Goal: Task Accomplishment & Management: Manage account settings

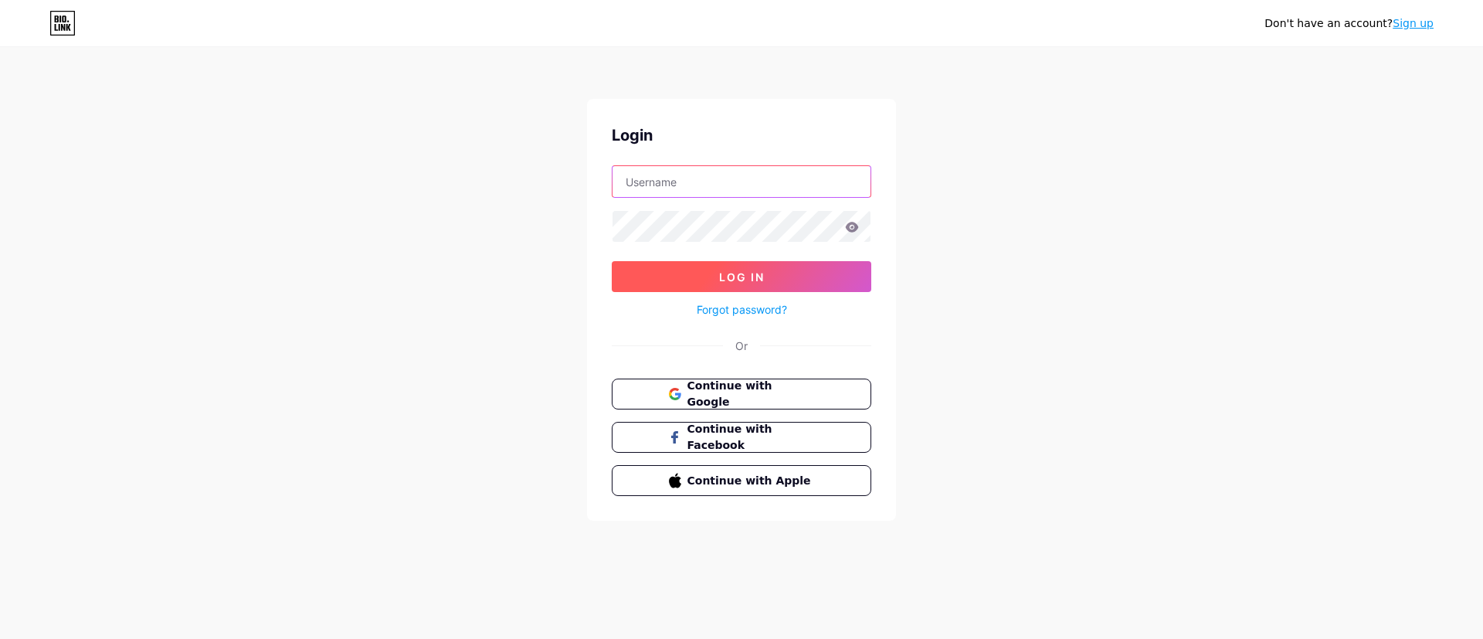
type input "[EMAIL_ADDRESS][DOMAIN_NAME]"
click at [755, 264] on button "Log In" at bounding box center [742, 276] width 260 height 31
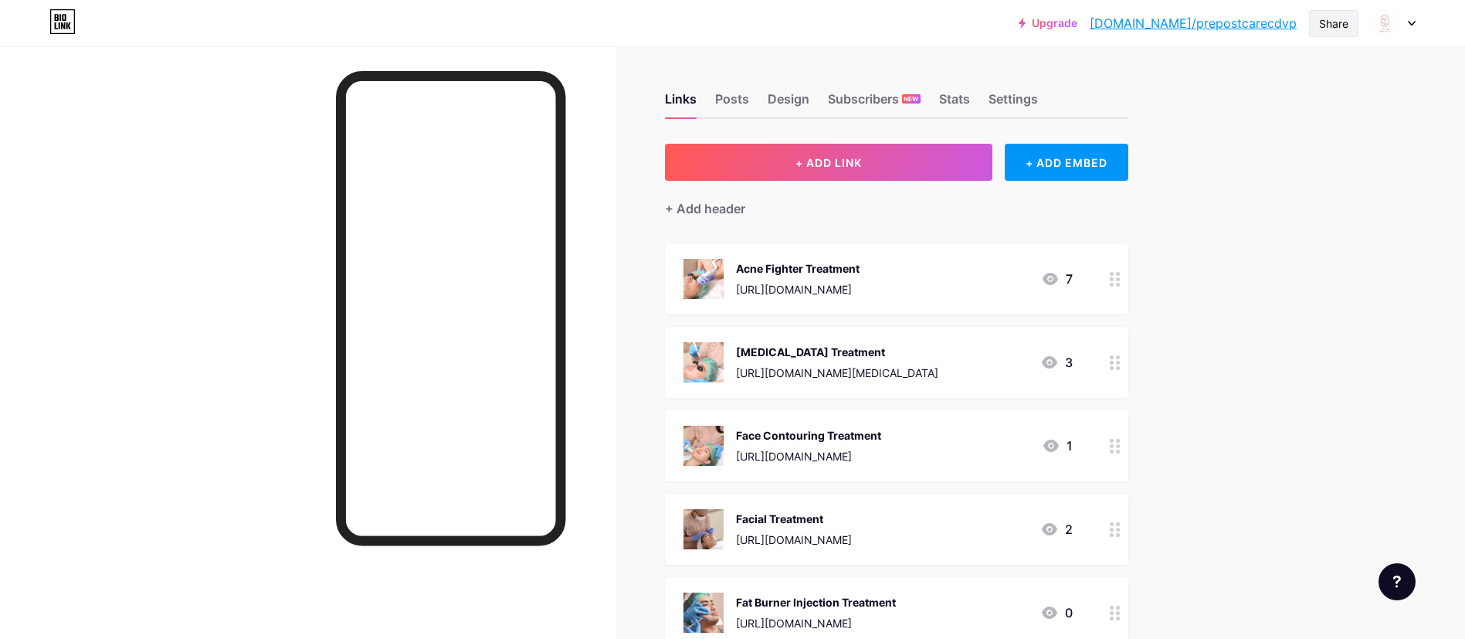
click at [1321, 19] on div "Share" at bounding box center [1333, 23] width 29 height 16
click at [1231, 80] on div "Copy link" at bounding box center [1243, 79] width 230 height 37
click at [1389, 27] on img at bounding box center [1384, 23] width 25 height 25
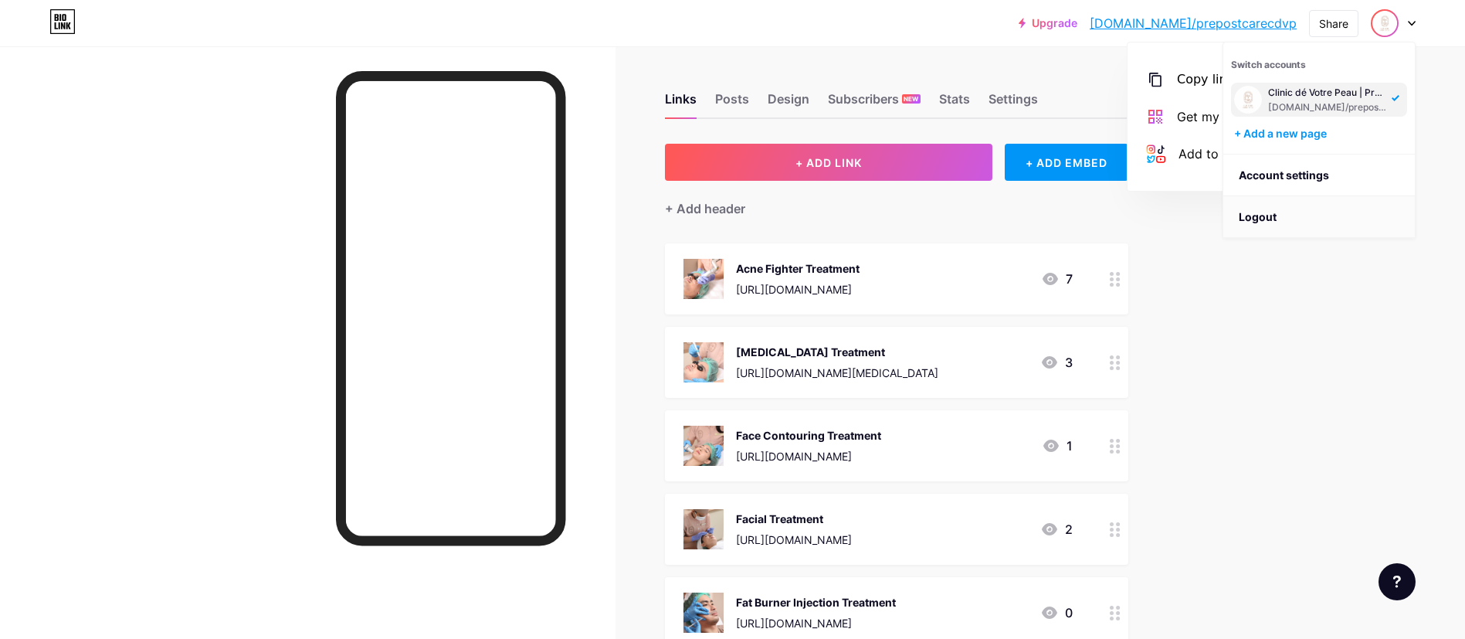
click at [1287, 217] on li "Logout" at bounding box center [1319, 217] width 192 height 42
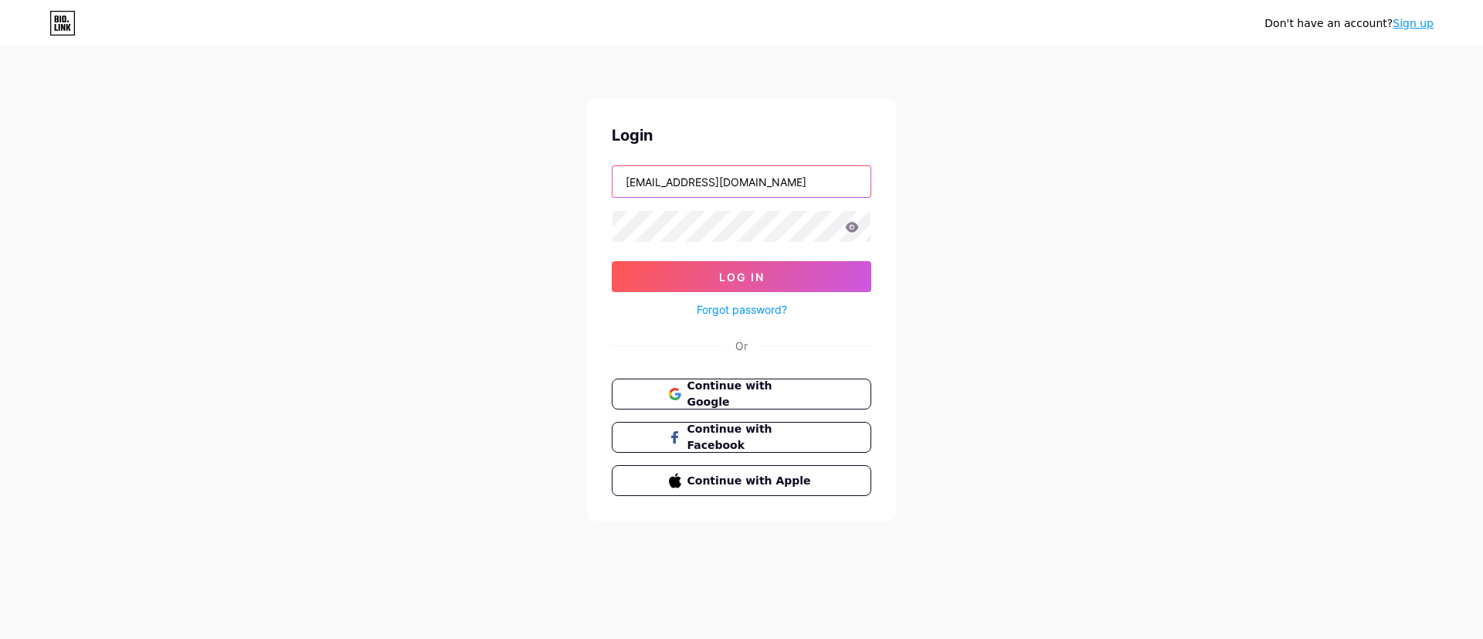
click at [727, 183] on input "[EMAIL_ADDRESS][DOMAIN_NAME]" at bounding box center [741, 181] width 258 height 31
type input "[DOMAIN_NAME][EMAIL_ADDRESS][DOMAIN_NAME]"
click at [768, 277] on button "Log In" at bounding box center [742, 276] width 260 height 31
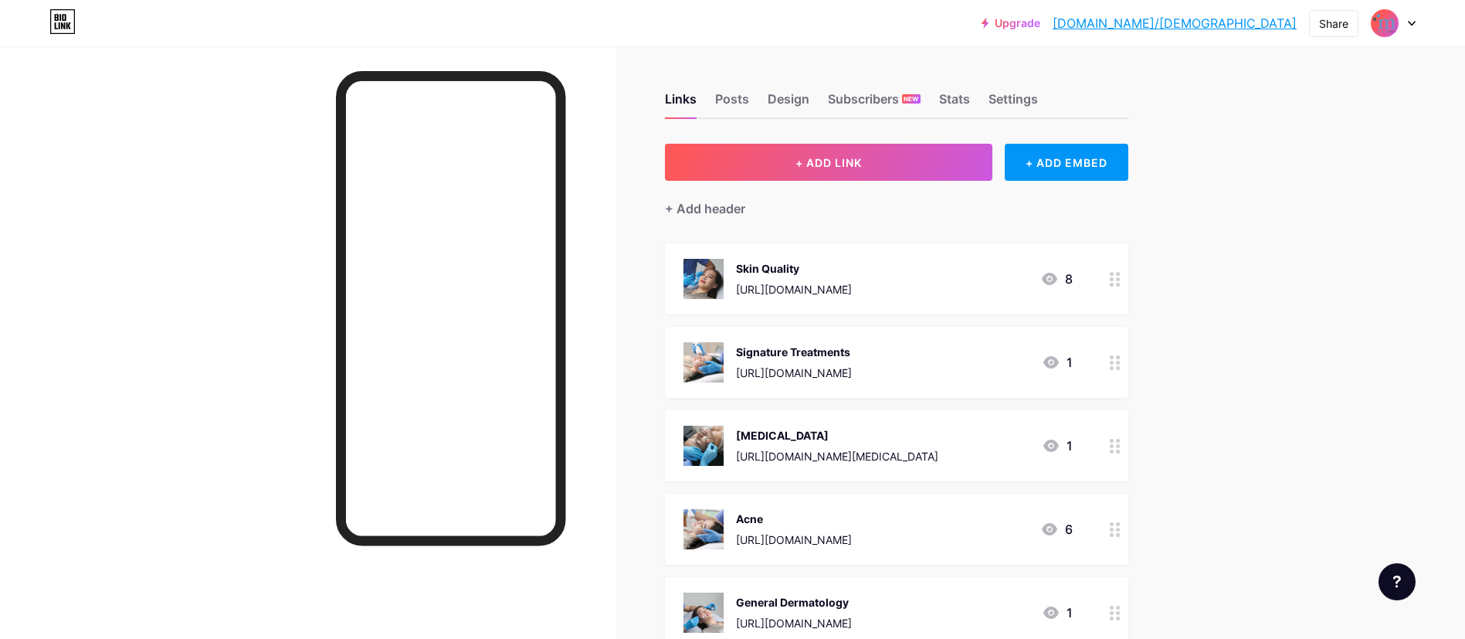
click at [1411, 23] on icon at bounding box center [1412, 24] width 6 height 4
click at [1330, 19] on div "Share" at bounding box center [1333, 23] width 29 height 16
click at [1253, 73] on div "Copy link" at bounding box center [1243, 79] width 230 height 37
click at [1398, 28] on div at bounding box center [1393, 23] width 45 height 28
click at [1308, 166] on link "Account settings" at bounding box center [1319, 175] width 192 height 42
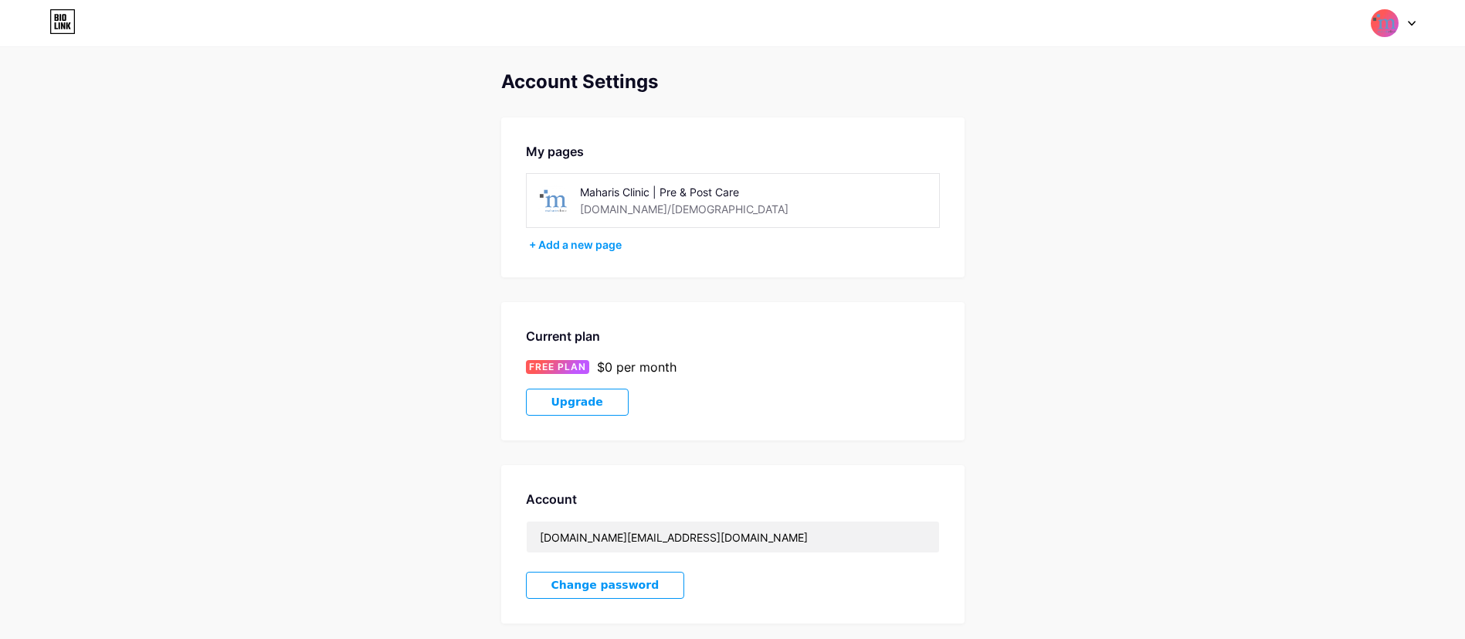
click at [1399, 21] on div at bounding box center [1393, 23] width 45 height 28
click at [1277, 219] on li "Logout" at bounding box center [1319, 217] width 192 height 42
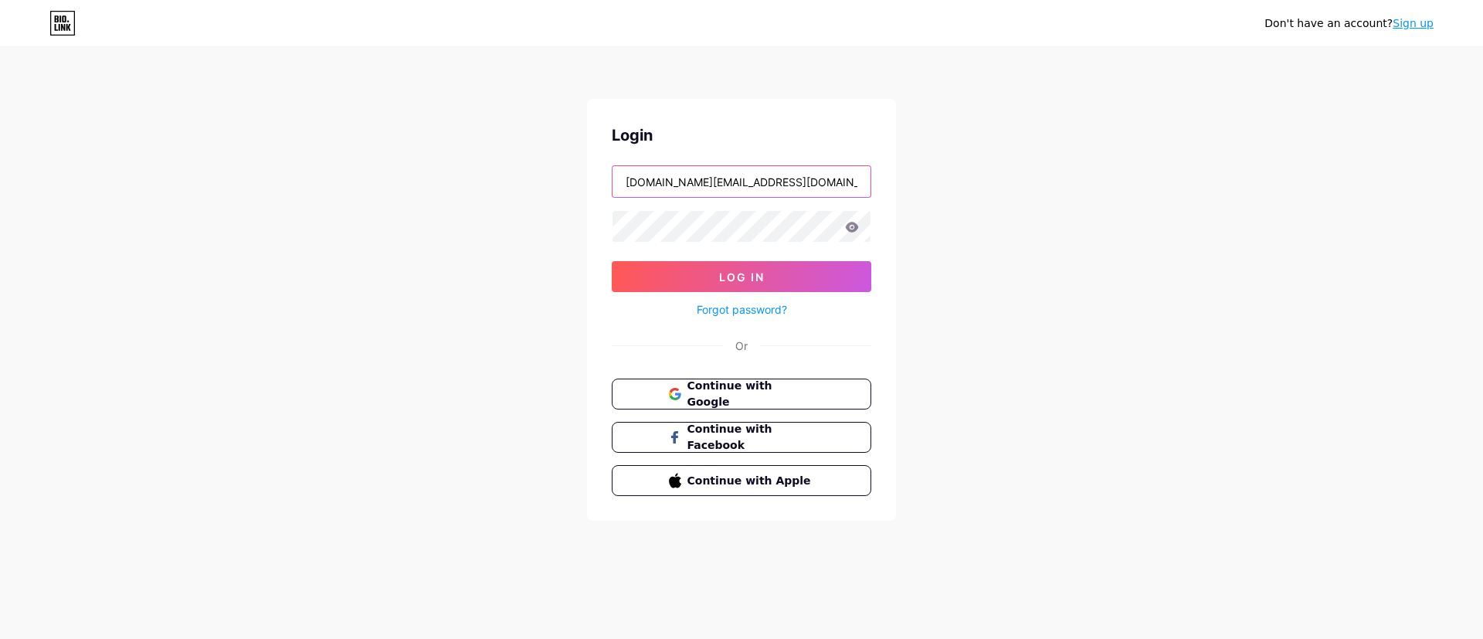
click at [736, 171] on input "[DOMAIN_NAME][EMAIL_ADDRESS][DOMAIN_NAME]" at bounding box center [741, 181] width 258 height 31
type input "[EMAIL_ADDRESS][DOMAIN_NAME]"
click at [789, 280] on button "Log In" at bounding box center [742, 276] width 260 height 31
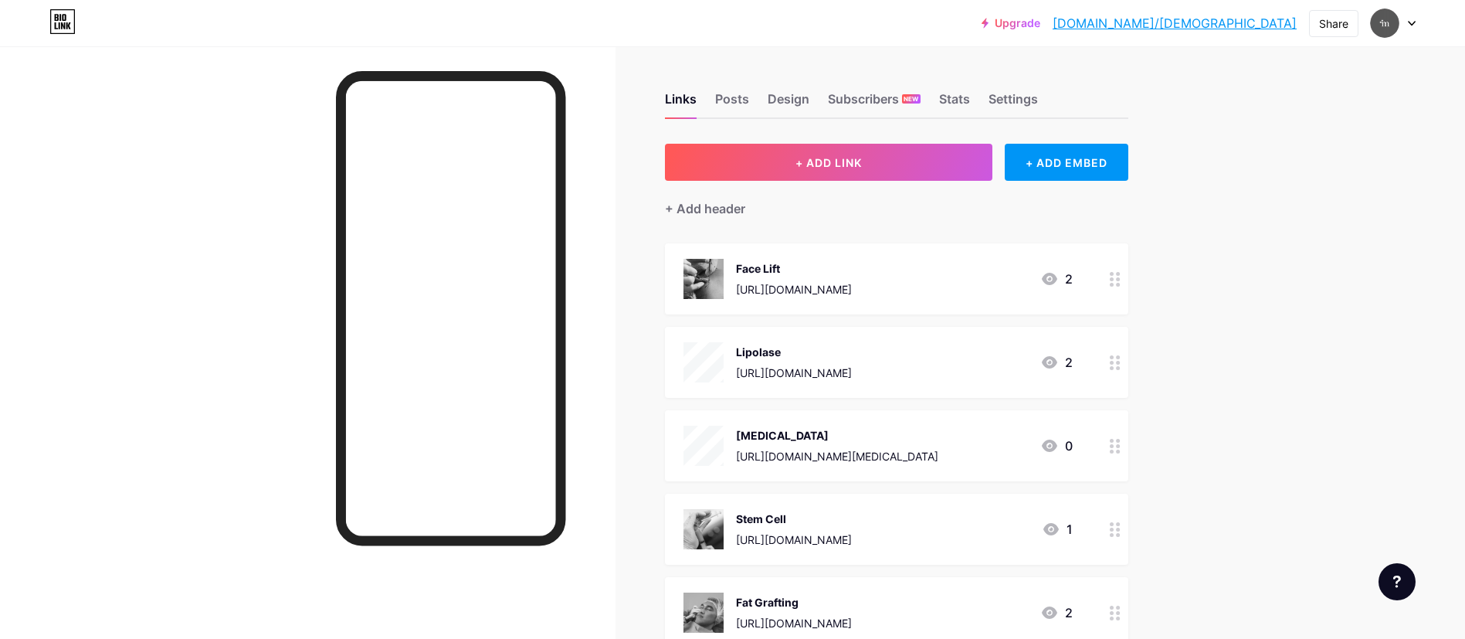
click at [1409, 22] on icon at bounding box center [1412, 24] width 6 height 4
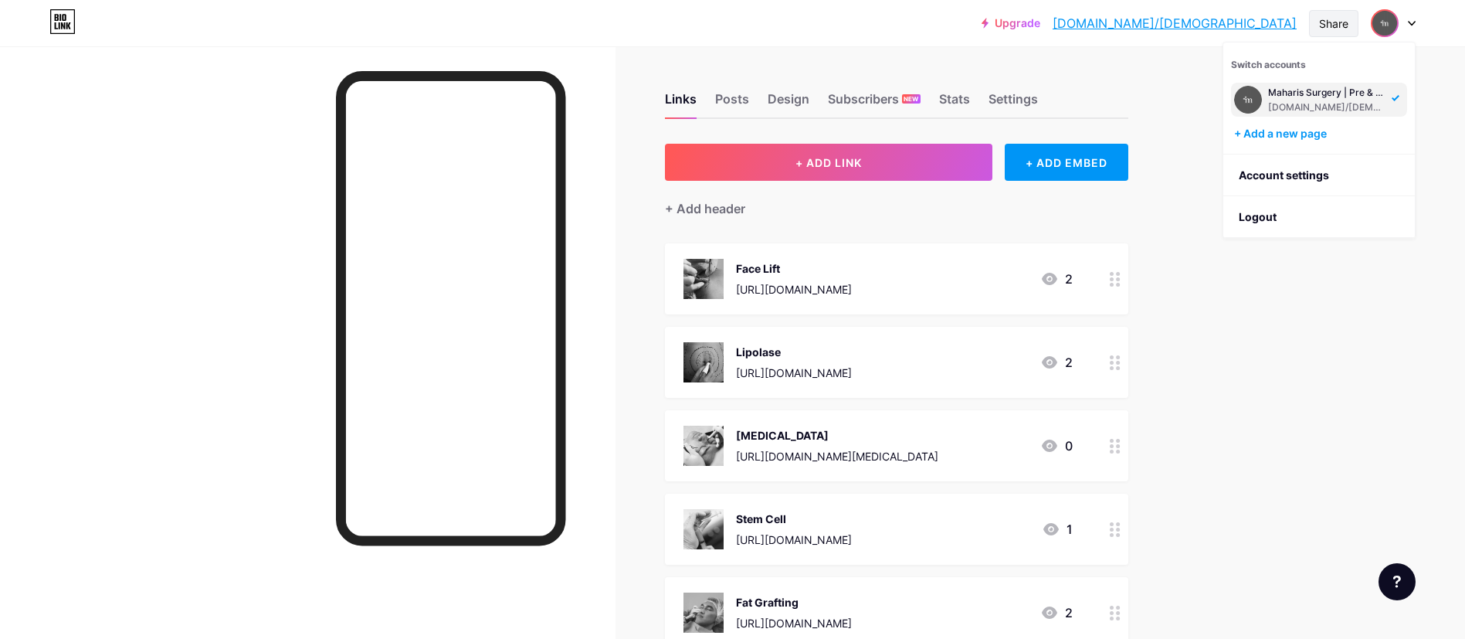
click at [1322, 25] on div "Share" at bounding box center [1333, 23] width 29 height 16
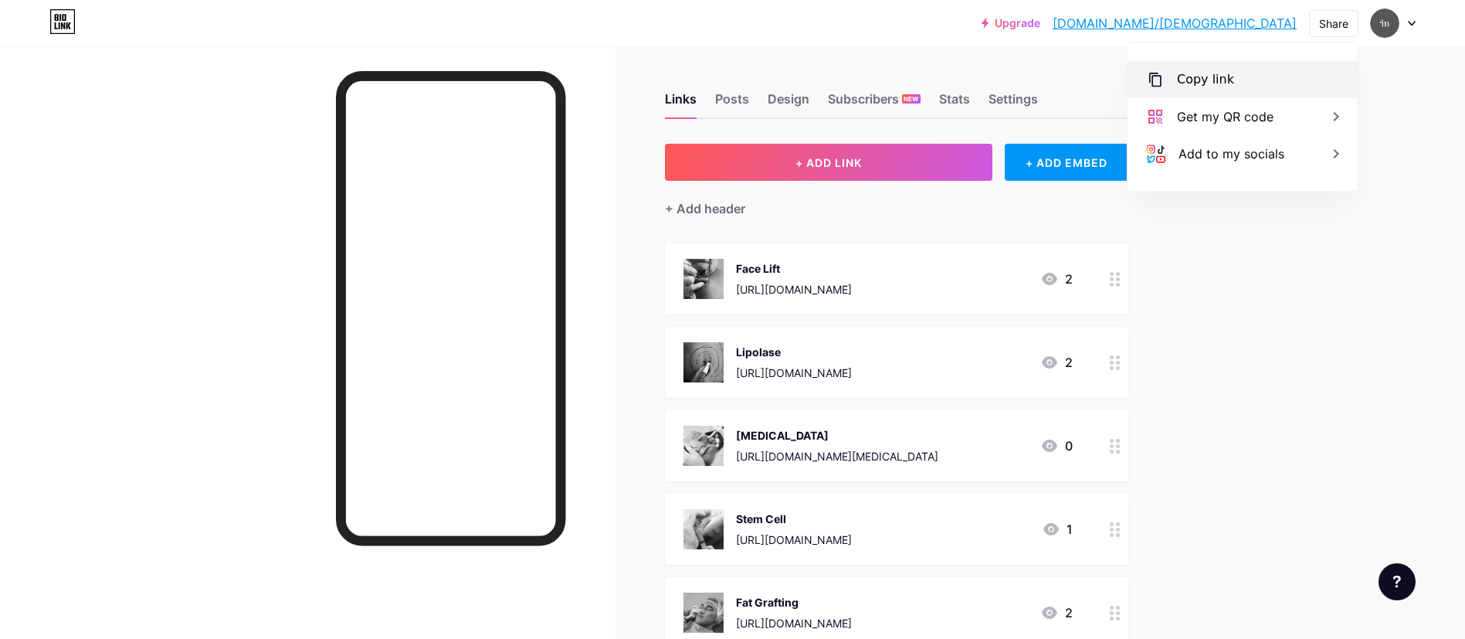
click at [1218, 81] on div "Copy link" at bounding box center [1205, 79] width 57 height 19
